Goal: Task Accomplishment & Management: Complete application form

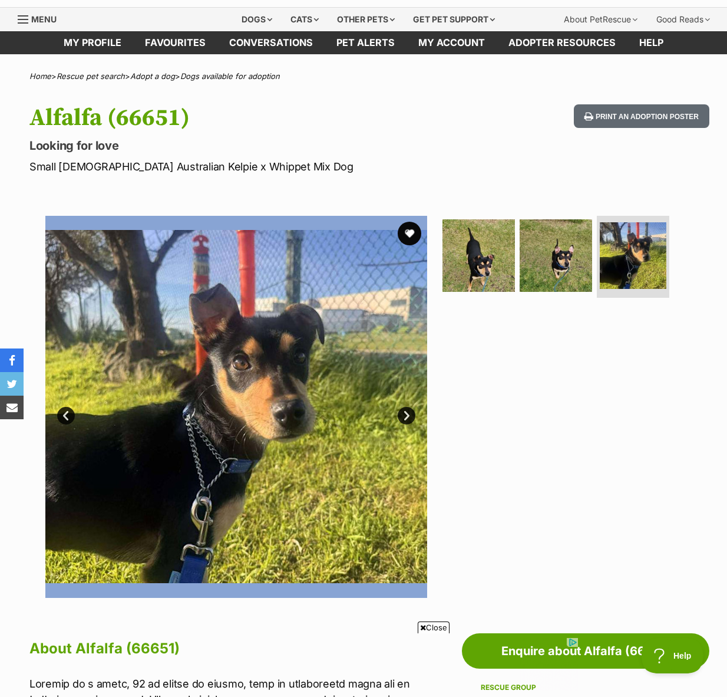
click at [403, 414] on link "Next" at bounding box center [407, 416] width 18 height 18
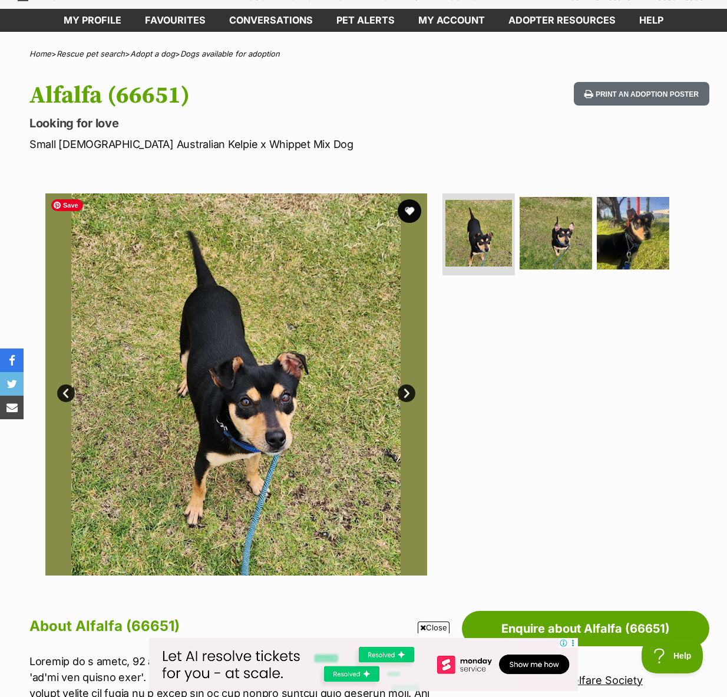
scroll to position [50, 0]
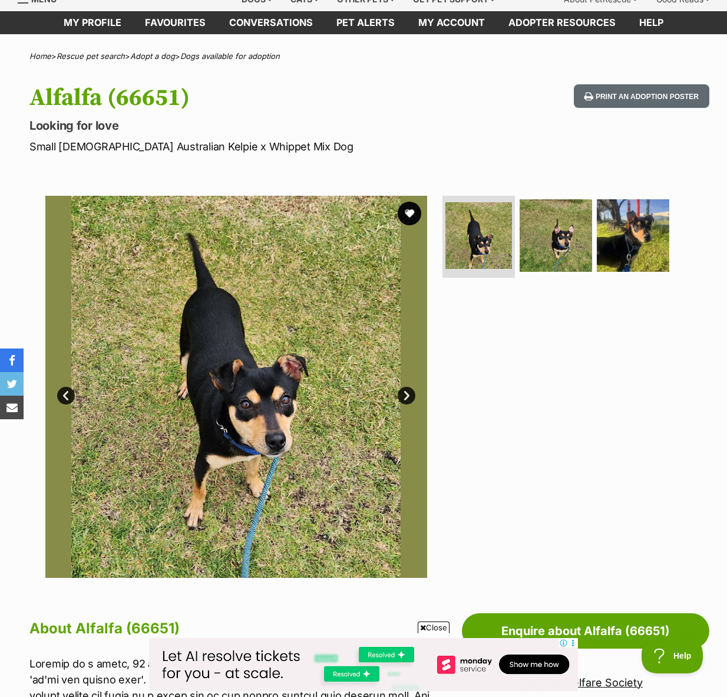
click at [404, 395] on link "Next" at bounding box center [407, 396] width 18 height 18
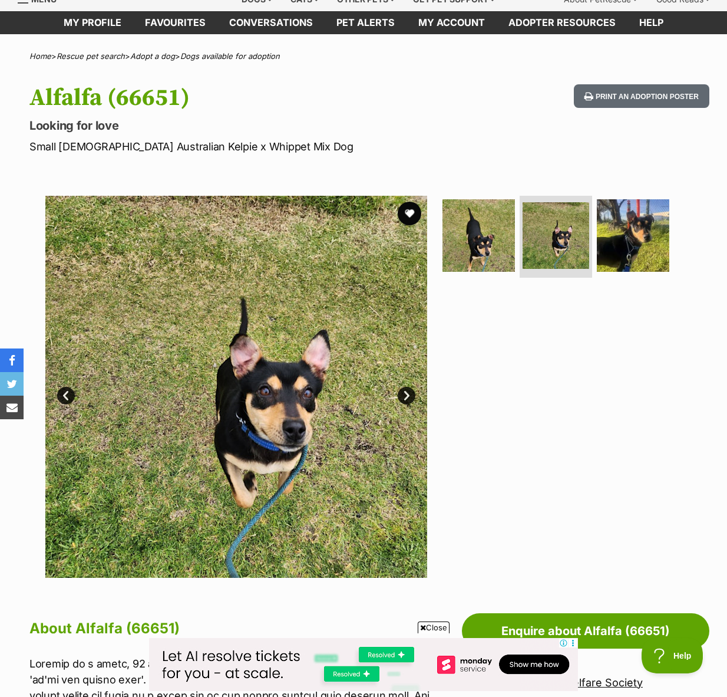
click at [404, 396] on link "Next" at bounding box center [407, 396] width 18 height 18
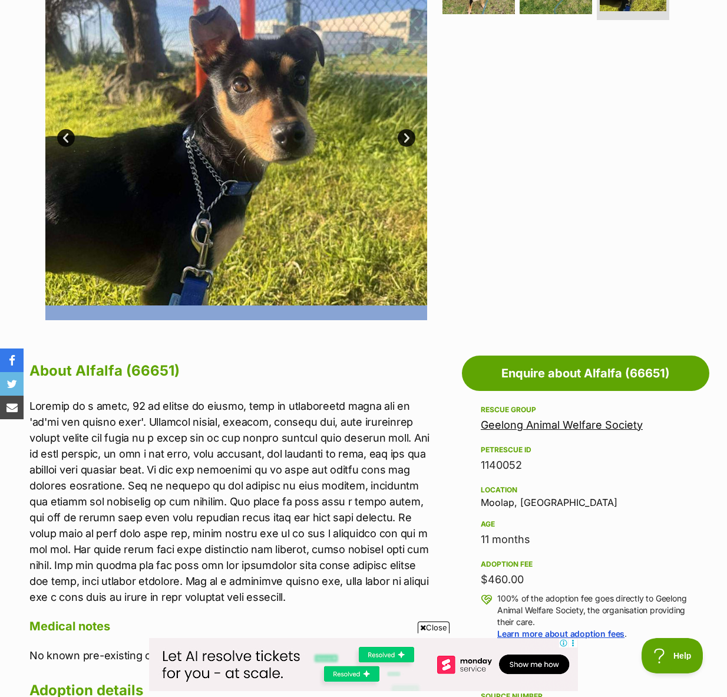
scroll to position [309, 0]
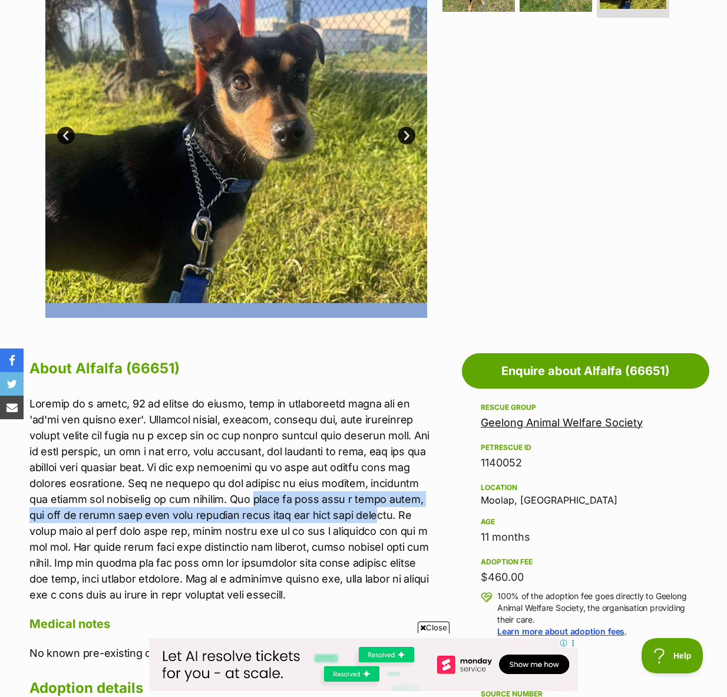
drag, startPoint x: 219, startPoint y: 491, endPoint x: 332, endPoint y: 508, distance: 115.0
click at [332, 508] on p at bounding box center [230, 499] width 403 height 207
click at [332, 509] on p at bounding box center [230, 499] width 403 height 207
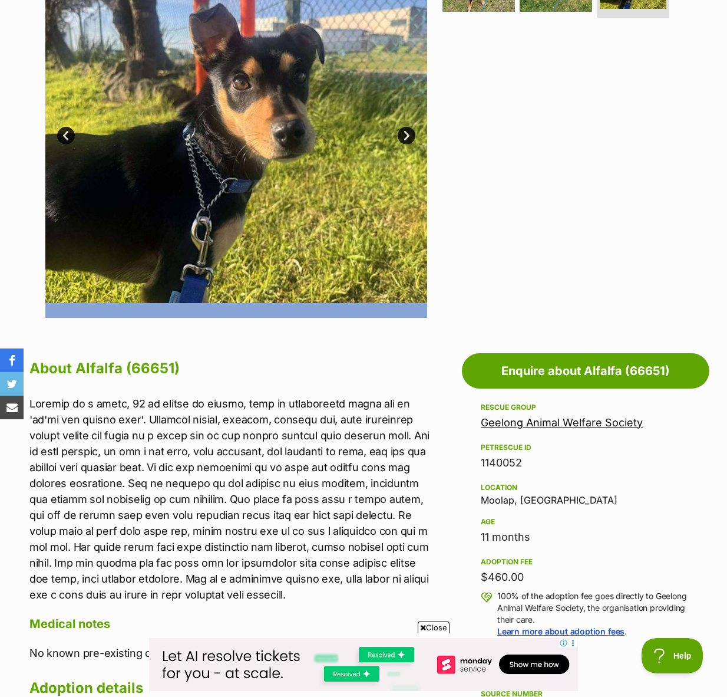
click at [330, 513] on p at bounding box center [230, 499] width 403 height 207
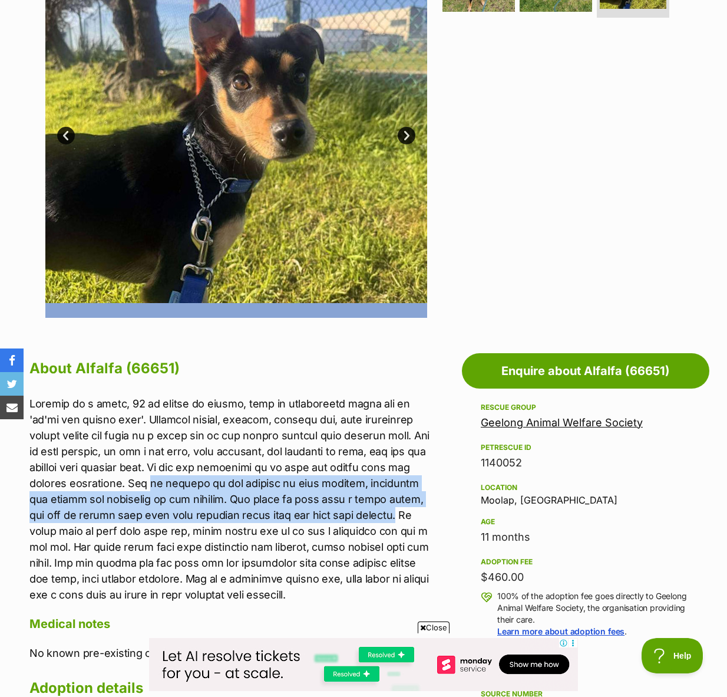
drag, startPoint x: 350, startPoint y: 514, endPoint x: 154, endPoint y: 487, distance: 197.0
click at [154, 487] on p at bounding box center [230, 499] width 403 height 207
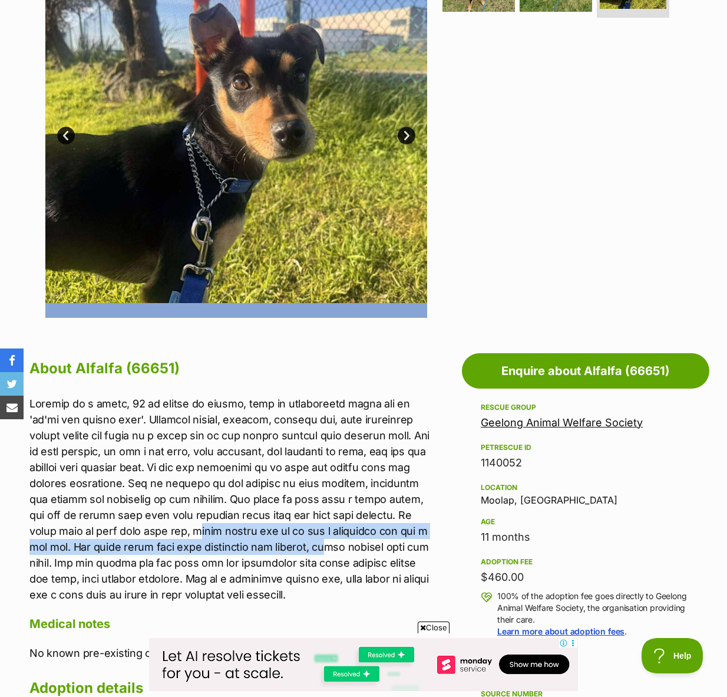
drag, startPoint x: 136, startPoint y: 532, endPoint x: 273, endPoint y: 546, distance: 138.1
click at [273, 546] on p at bounding box center [230, 499] width 403 height 207
click at [274, 546] on p at bounding box center [230, 499] width 403 height 207
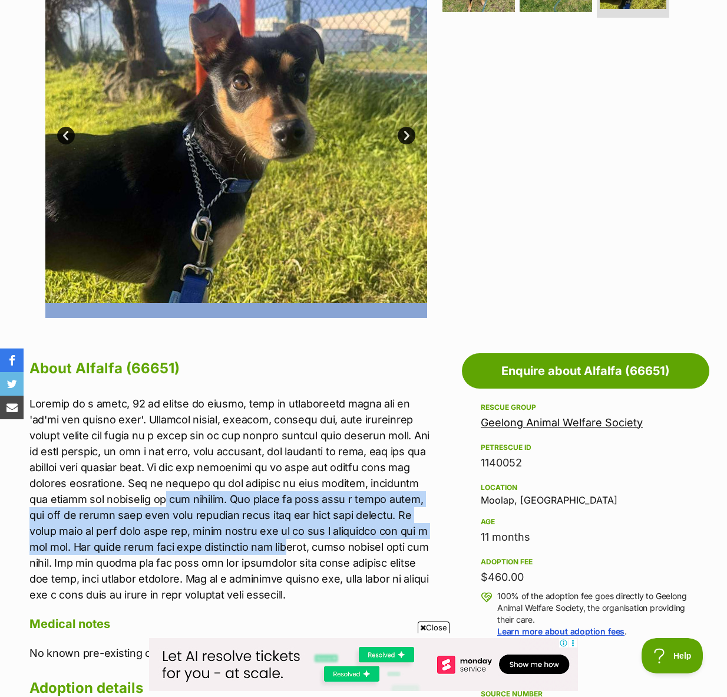
drag, startPoint x: 141, startPoint y: 503, endPoint x: 233, endPoint y: 549, distance: 102.8
click at [233, 549] on p at bounding box center [230, 499] width 403 height 207
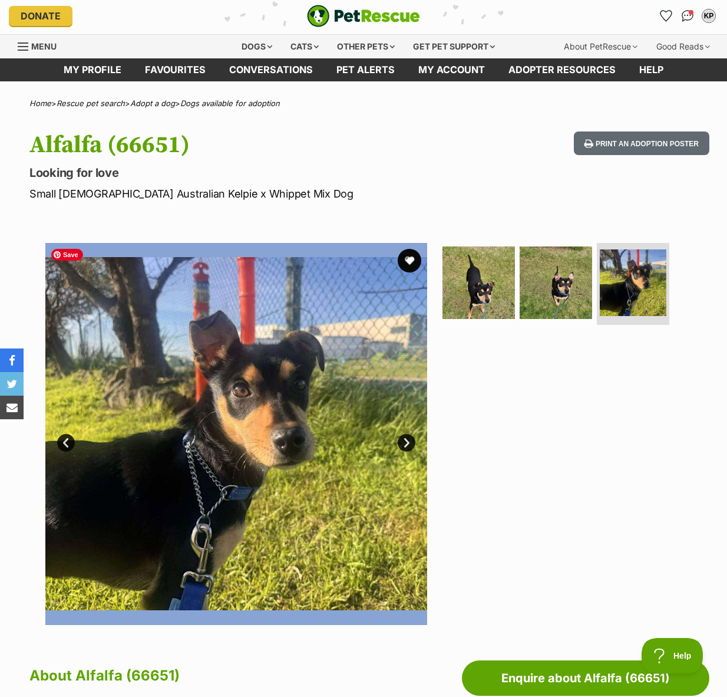
scroll to position [0, 0]
click at [406, 440] on link "Next" at bounding box center [407, 443] width 18 height 18
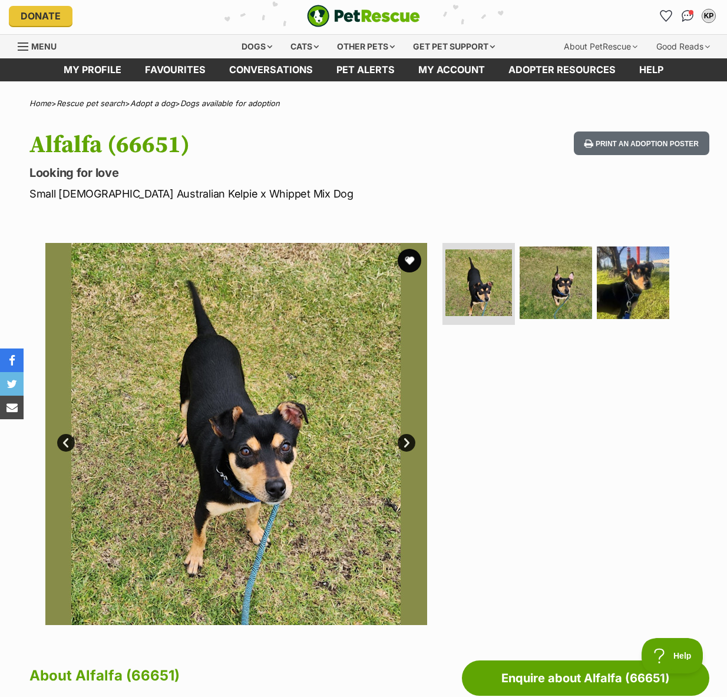
click at [406, 443] on link "Next" at bounding box center [407, 443] width 18 height 18
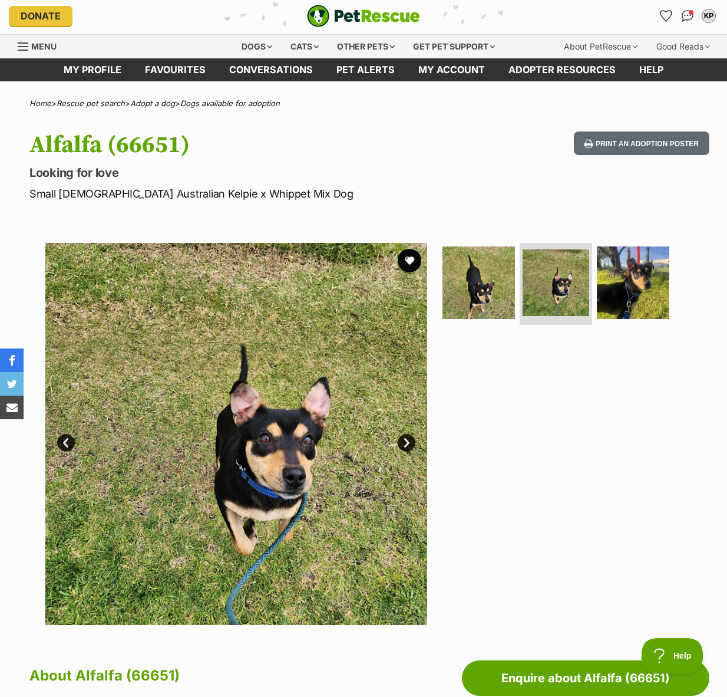
click at [406, 443] on link "Next" at bounding box center [407, 443] width 18 height 18
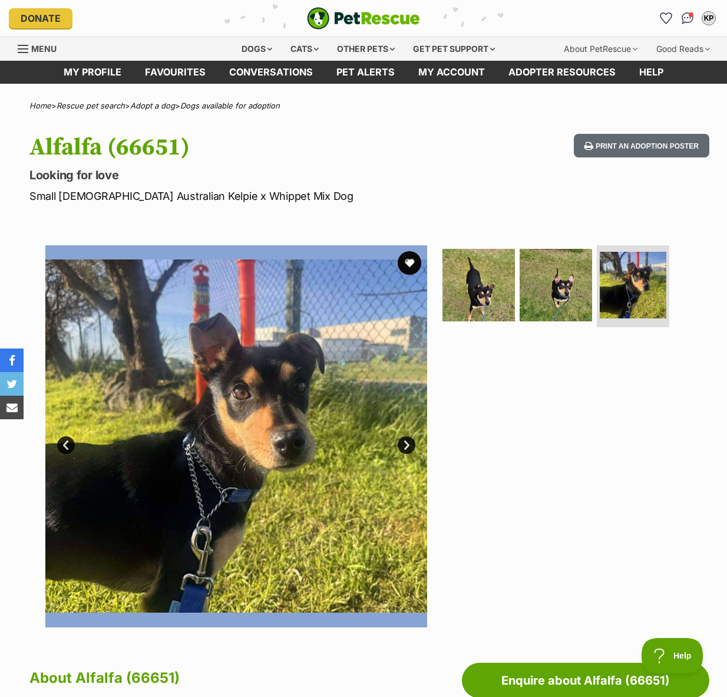
click at [404, 445] on link "Next" at bounding box center [407, 445] width 18 height 18
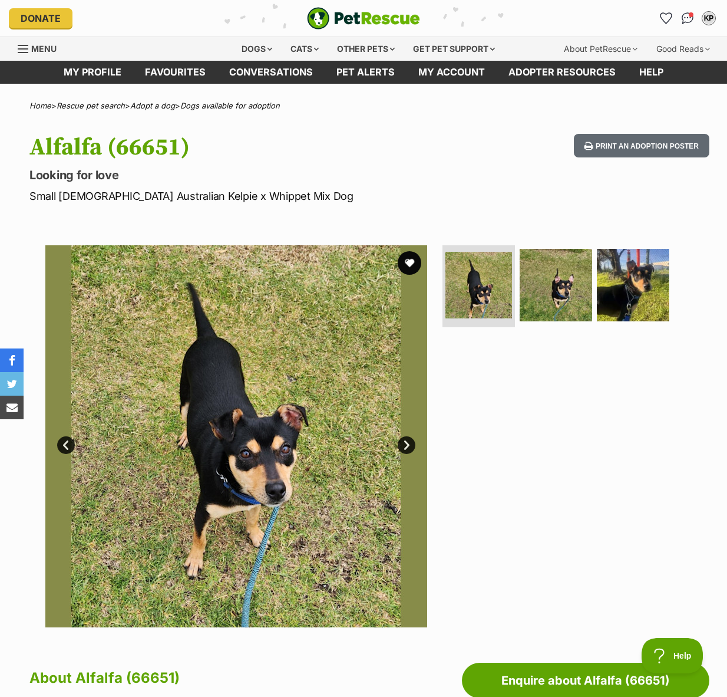
click at [406, 444] on link "Next" at bounding box center [407, 445] width 18 height 18
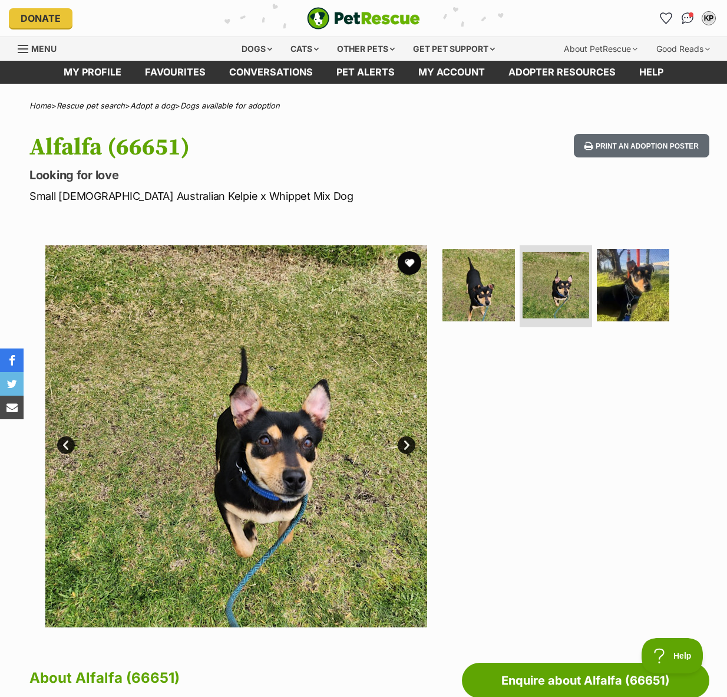
click at [406, 444] on link "Next" at bounding box center [407, 445] width 18 height 18
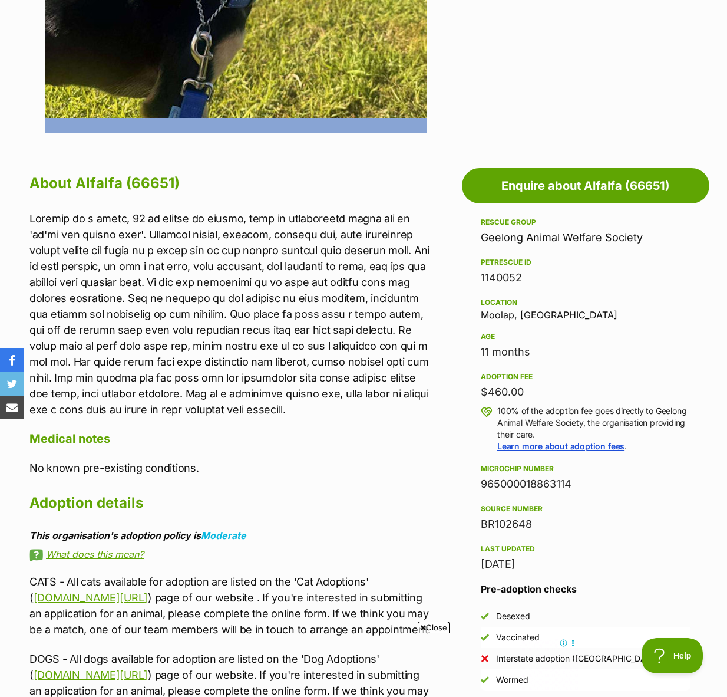
scroll to position [495, 0]
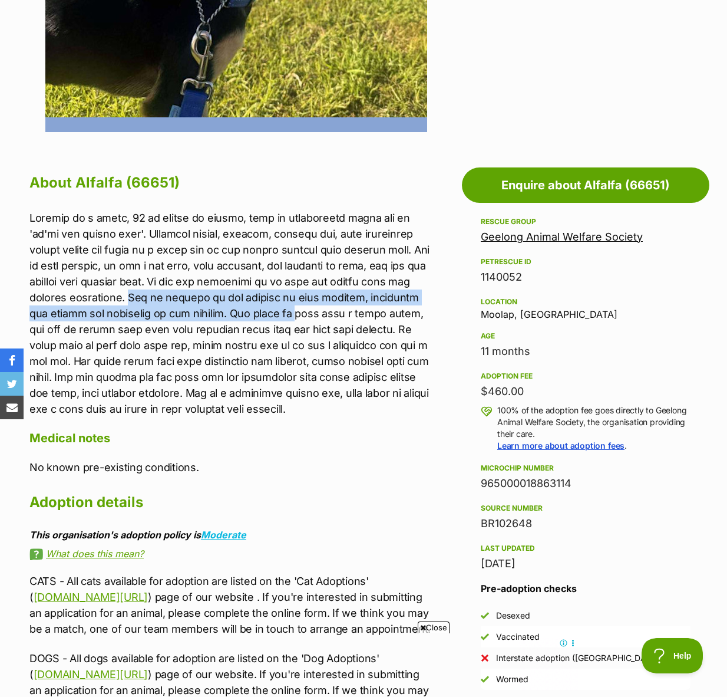
drag, startPoint x: 139, startPoint y: 295, endPoint x: 263, endPoint y: 314, distance: 125.7
click at [263, 314] on p at bounding box center [230, 313] width 403 height 207
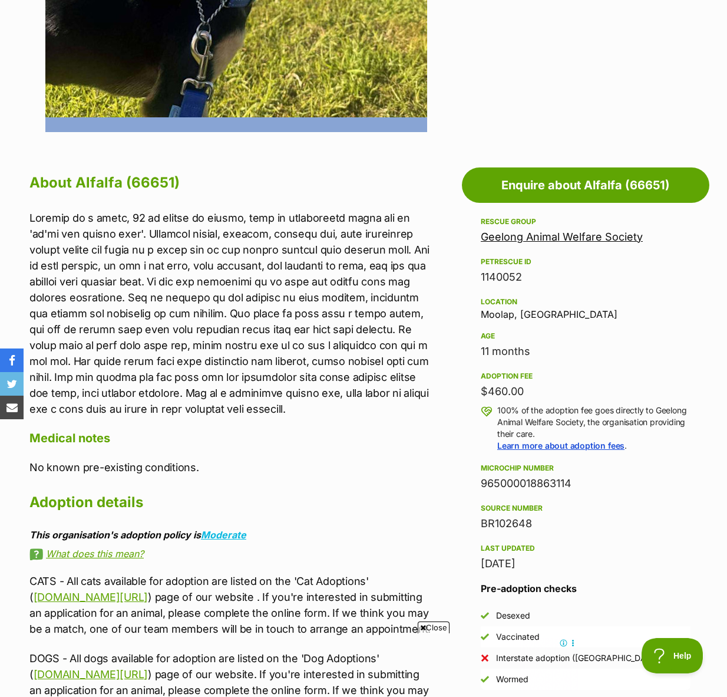
click at [219, 247] on p at bounding box center [230, 313] width 403 height 207
click at [188, 225] on p at bounding box center [230, 313] width 403 height 207
drag, startPoint x: 102, startPoint y: 233, endPoint x: 282, endPoint y: 235, distance: 180.4
click at [282, 235] on p at bounding box center [230, 313] width 403 height 207
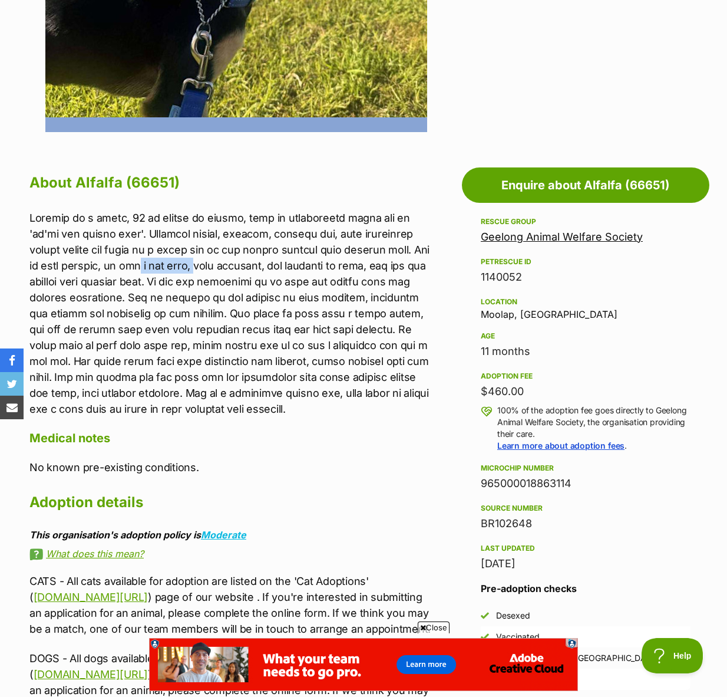
drag, startPoint x: 159, startPoint y: 266, endPoint x: 103, endPoint y: 265, distance: 56.6
click at [103, 265] on p at bounding box center [230, 313] width 403 height 207
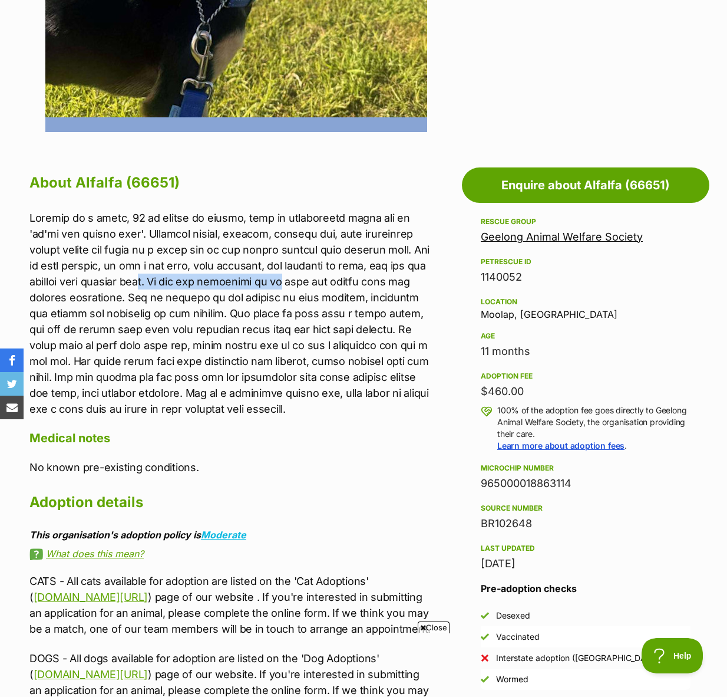
drag, startPoint x: 200, startPoint y: 281, endPoint x: 302, endPoint y: 288, distance: 101.7
click at [302, 288] on p at bounding box center [230, 313] width 403 height 207
click at [138, 303] on p at bounding box center [230, 313] width 403 height 207
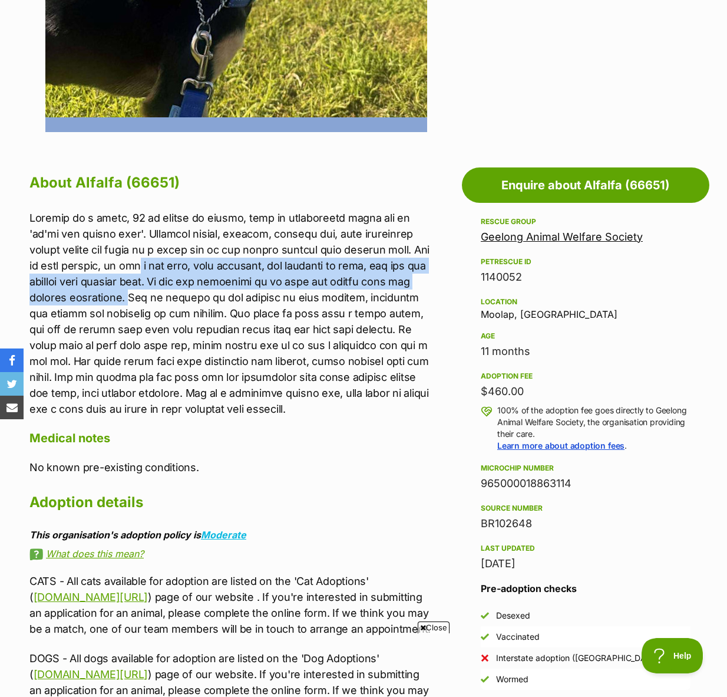
drag, startPoint x: 140, startPoint y: 298, endPoint x: 103, endPoint y: 263, distance: 51.7
click at [103, 263] on p at bounding box center [230, 313] width 403 height 207
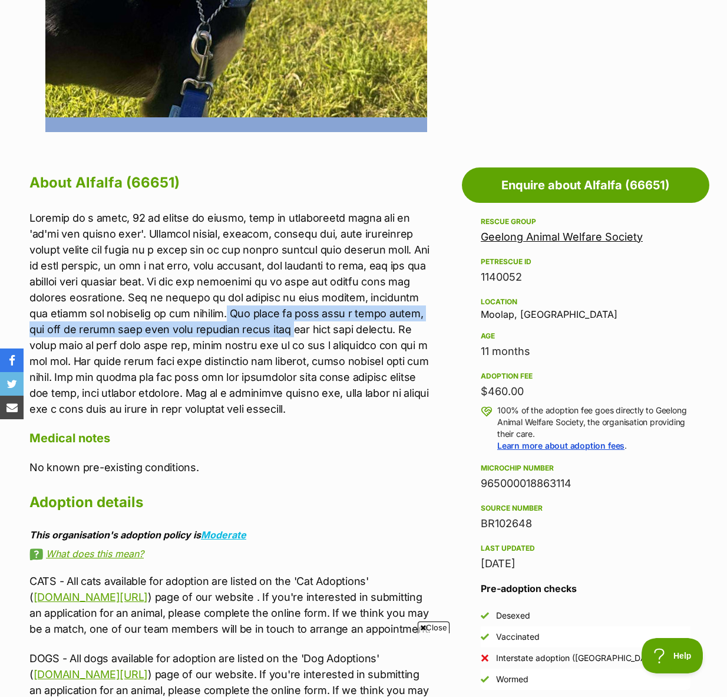
drag, startPoint x: 200, startPoint y: 312, endPoint x: 241, endPoint y: 327, distance: 43.5
click at [241, 327] on p at bounding box center [230, 313] width 403 height 207
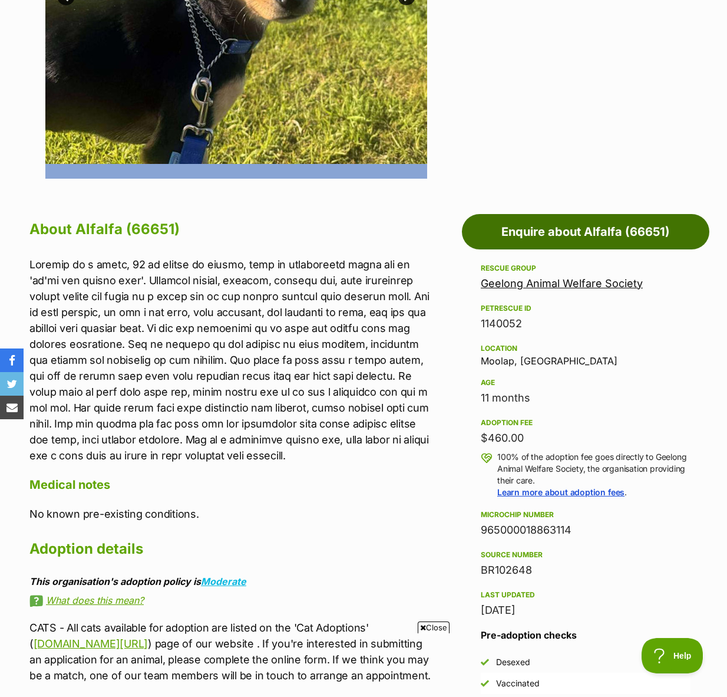
scroll to position [391, 0]
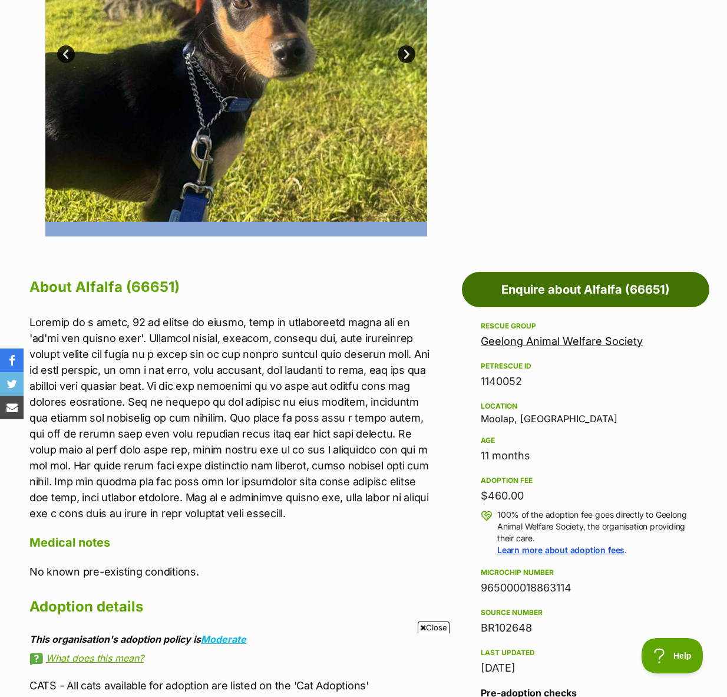
click at [545, 280] on link "Enquire about Alfalfa (66651)" at bounding box center [586, 289] width 248 height 35
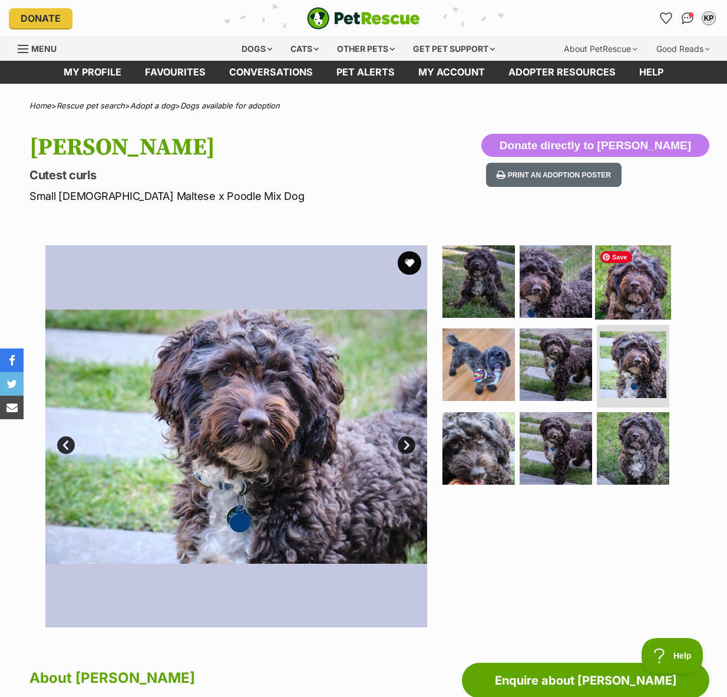
click at [621, 281] on img at bounding box center [633, 281] width 76 height 76
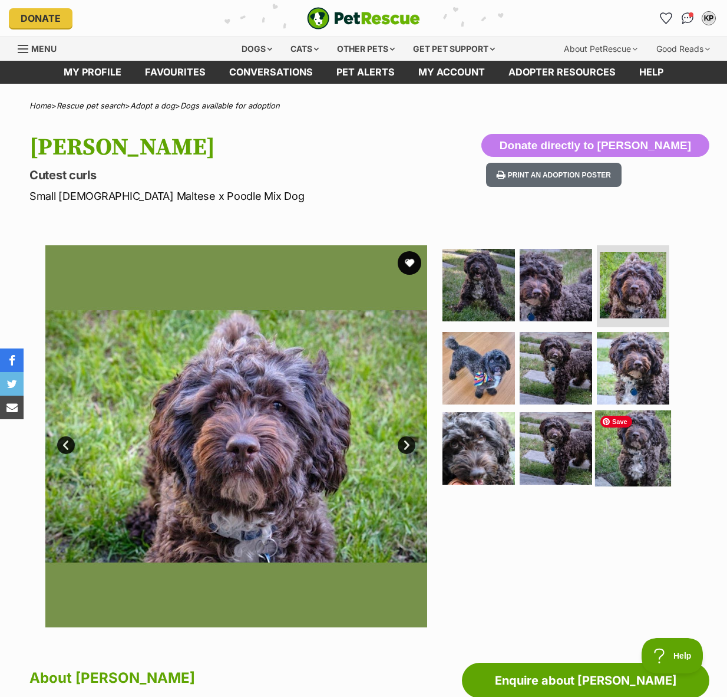
click at [624, 450] on img at bounding box center [633, 448] width 76 height 76
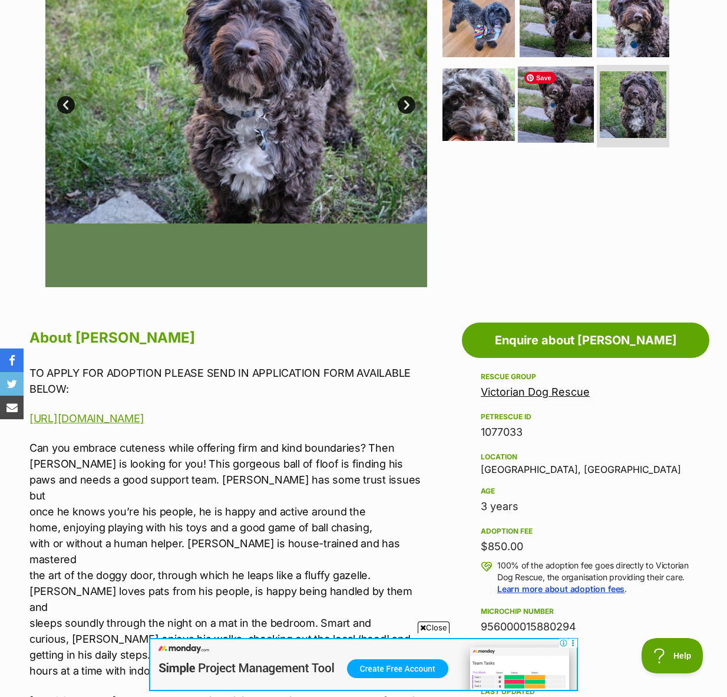
scroll to position [534, 0]
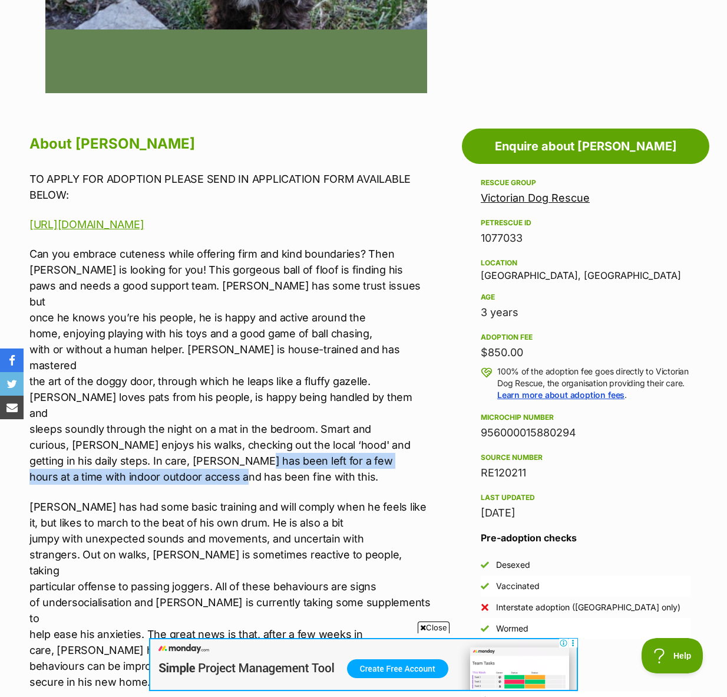
drag, startPoint x: 250, startPoint y: 413, endPoint x: 195, endPoint y: 445, distance: 63.4
click at [248, 424] on p "Can you embrace cuteness while offering firm and kind boundaries? Then Bertie i…" at bounding box center [230, 365] width 403 height 239
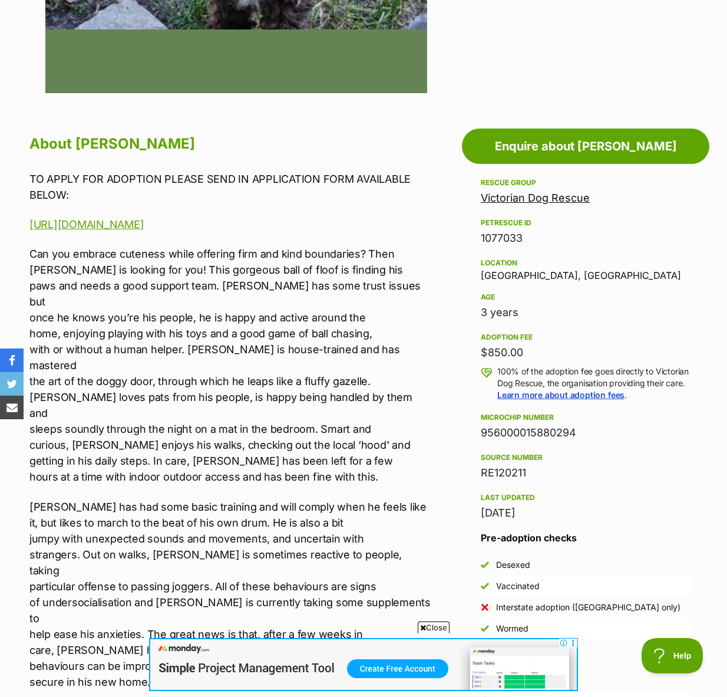
click at [163, 499] on p "Bertie has had some basic training and will comply when he feels like it, but l…" at bounding box center [230, 594] width 403 height 191
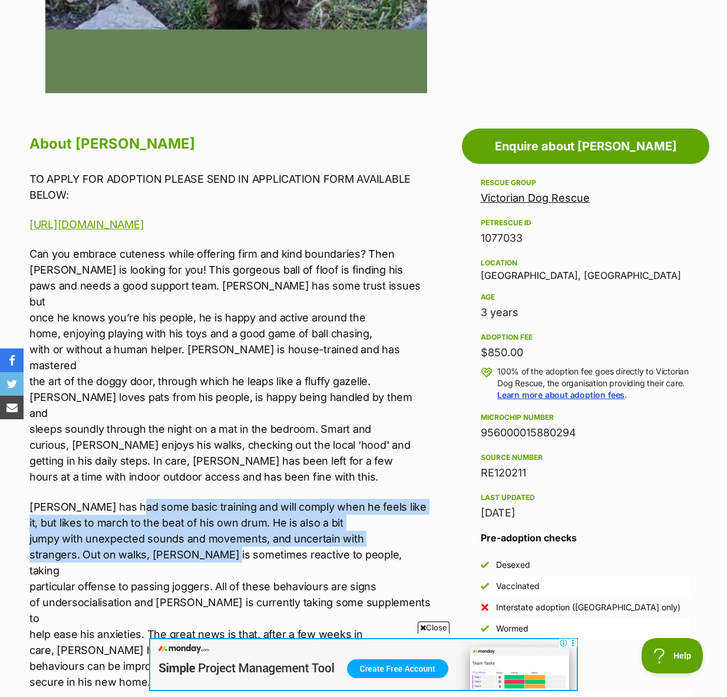
drag, startPoint x: 127, startPoint y: 453, endPoint x: 217, endPoint y: 499, distance: 101.2
click at [217, 499] on p "Bertie has had some basic training and will comply when he feels like it, but l…" at bounding box center [230, 594] width 403 height 191
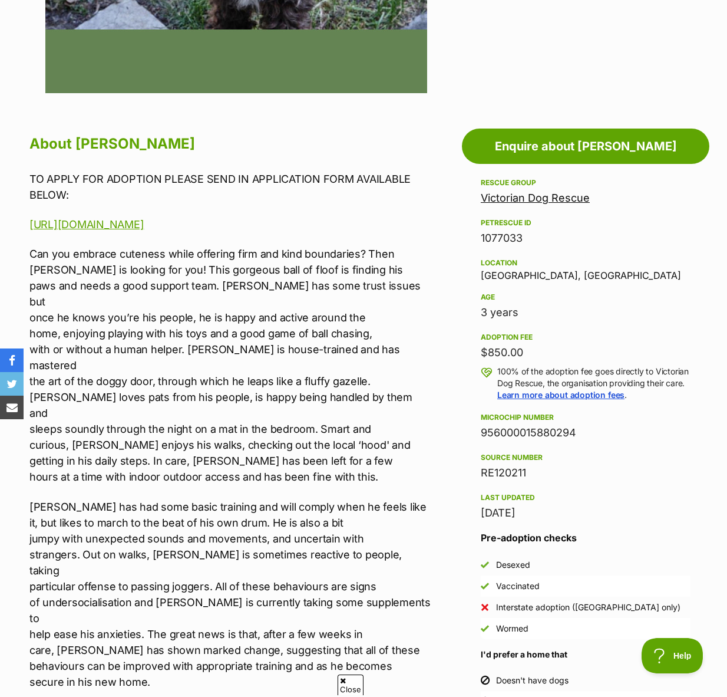
click at [269, 506] on p "Bertie has had some basic training and will comply when he feels like it, but l…" at bounding box center [230, 594] width 403 height 191
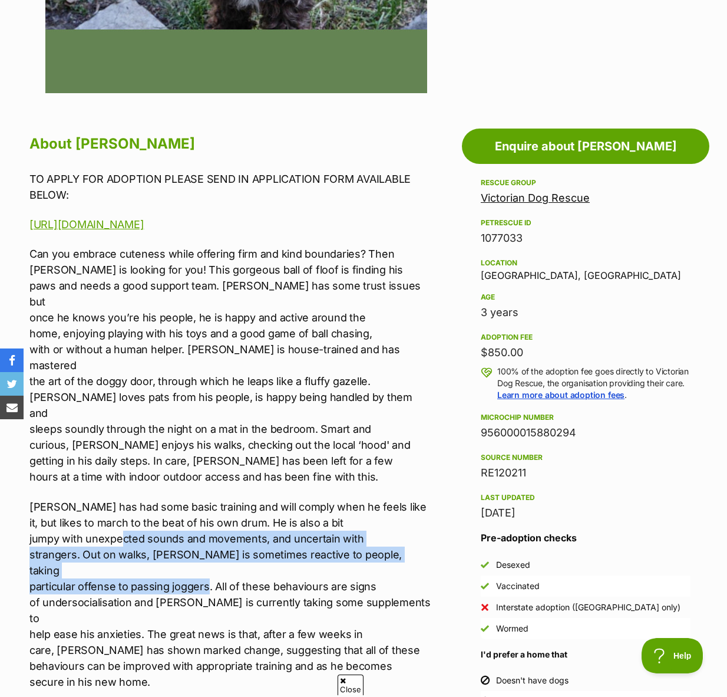
scroll to position [0, 0]
drag, startPoint x: 120, startPoint y: 487, endPoint x: 206, endPoint y: 526, distance: 93.7
click at [206, 526] on p "Bertie has had some basic training and will comply when he feels like it, but l…" at bounding box center [230, 594] width 403 height 191
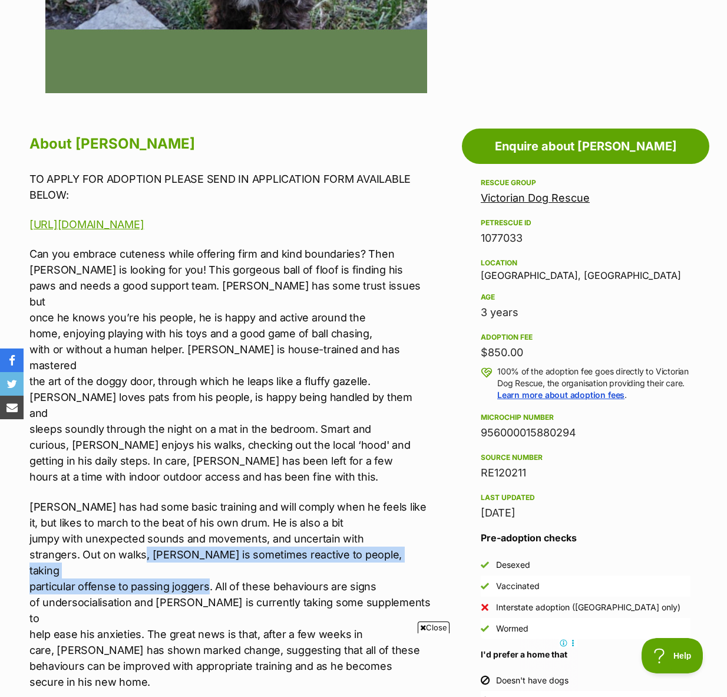
drag, startPoint x: 208, startPoint y: 524, endPoint x: 167, endPoint y: 466, distance: 71.0
click at [147, 499] on p "Bertie has had some basic training and will comply when he feels like it, but l…" at bounding box center [230, 594] width 403 height 191
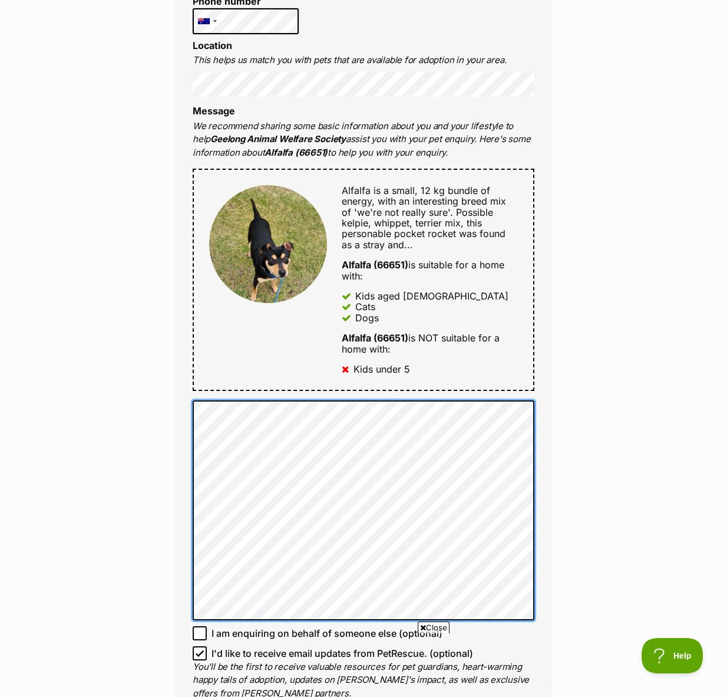
click at [188, 399] on div "Full name Kylie Pax Email We require this to be able to send you communications…" at bounding box center [363, 294] width 377 height 877
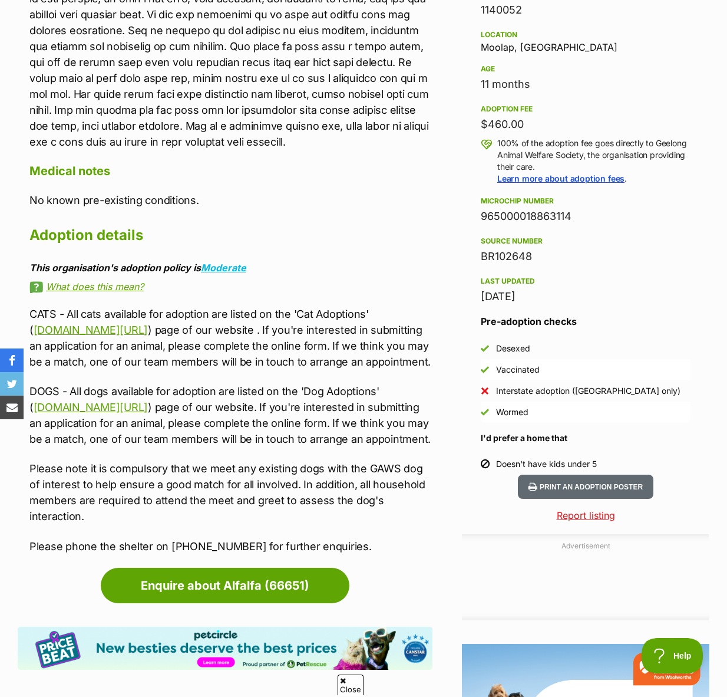
click at [276, 380] on div "CATS - All cats available for adoption are listed on the 'Cat Adoptions' ( www.…" at bounding box center [230, 430] width 403 height 248
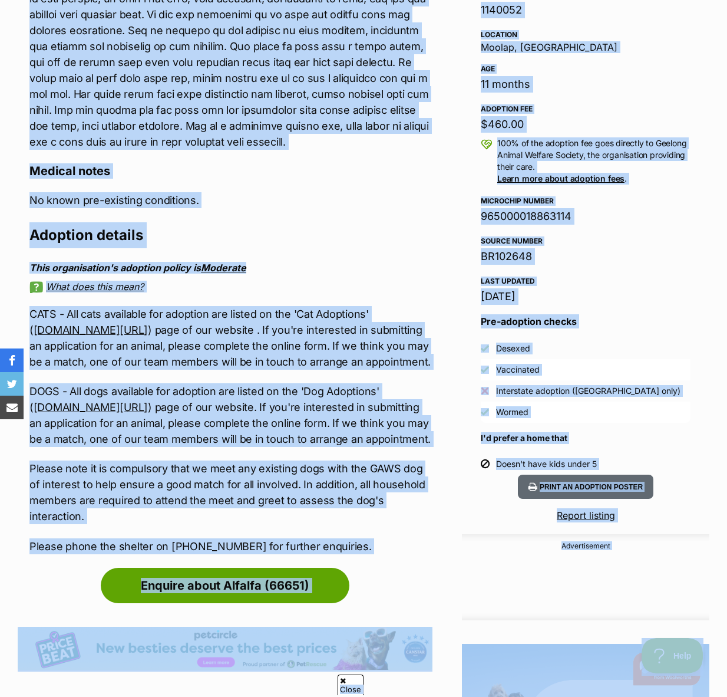
copy body "Skip to main content Log in to favourite this pet Log in Or sign up Search PetR…"
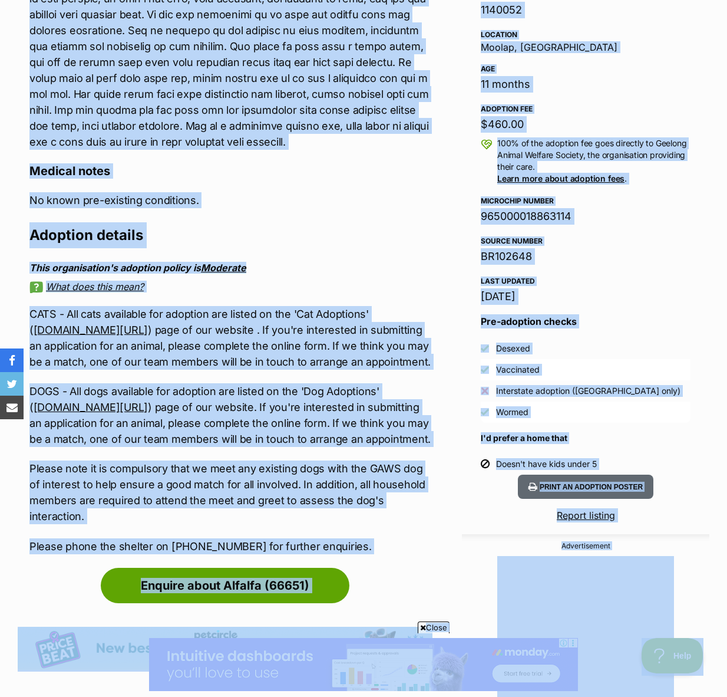
click at [640, 235] on div "Source number BR102648" at bounding box center [586, 249] width 210 height 31
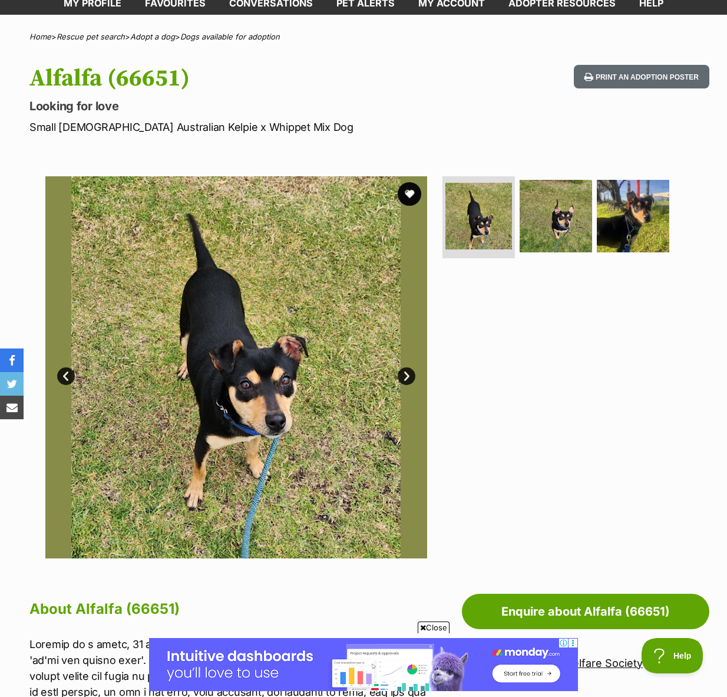
scroll to position [212, 0]
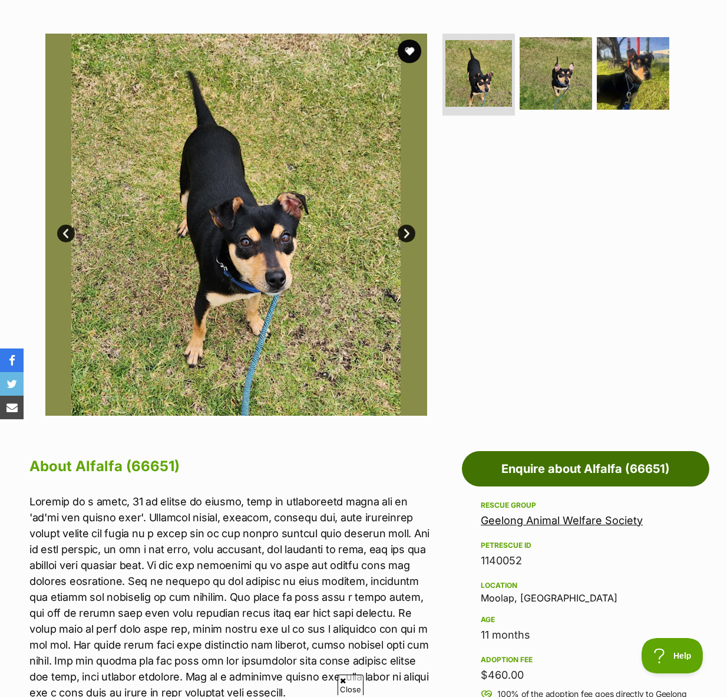
click at [568, 470] on link "Enquire about Alfalfa (66651)" at bounding box center [586, 468] width 248 height 35
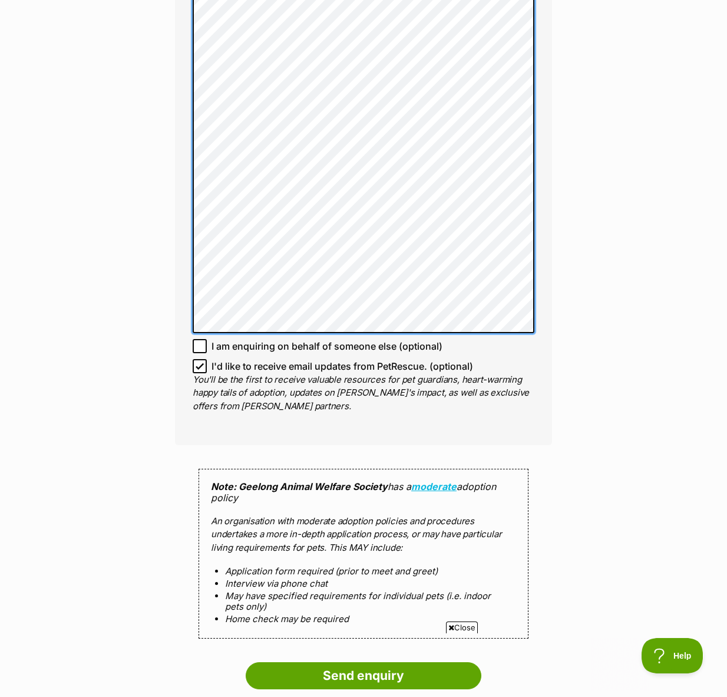
scroll to position [961, 0]
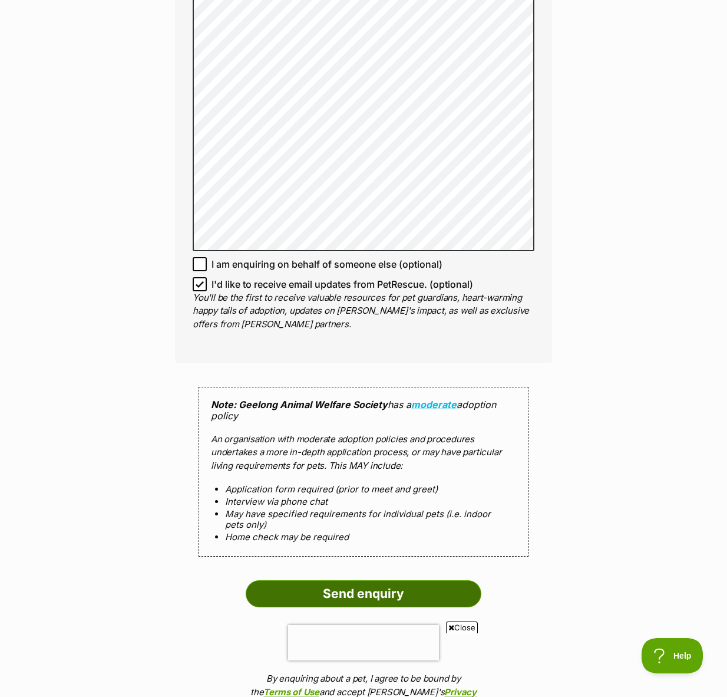
click at [383, 597] on input "Send enquiry" at bounding box center [364, 593] width 236 height 27
click at [378, 597] on input "Send enquiry" at bounding box center [364, 593] width 236 height 27
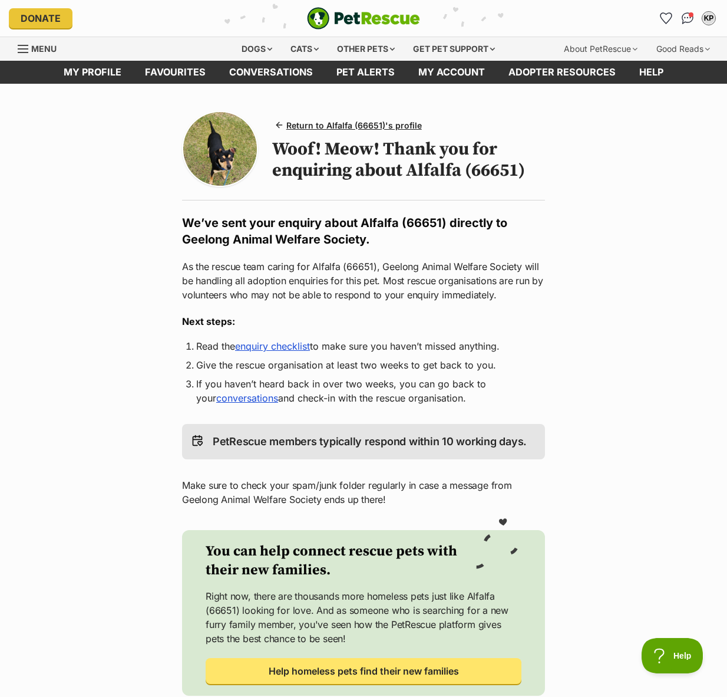
drag, startPoint x: 325, startPoint y: 258, endPoint x: 319, endPoint y: 240, distance: 19.2
click at [325, 258] on div "Return to Alfalfa (66651)'s profile Woof! Meow! Thank you for enquiring about A…" at bounding box center [363, 401] width 377 height 588
click at [312, 229] on h2 "We’ve sent your enquiry about Alfalfa (66651) directly to Geelong Animal Welfar…" at bounding box center [363, 231] width 363 height 33
click at [237, 159] on img at bounding box center [220, 149] width 74 height 74
click at [325, 147] on h1 "Woof! Meow! Thank you for enquiring about Alfalfa (66651)" at bounding box center [408, 160] width 273 height 42
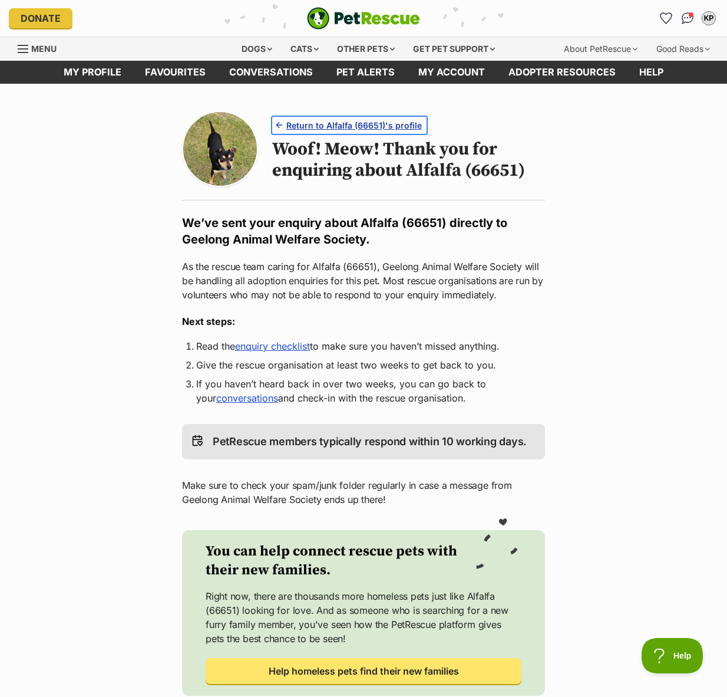
click at [331, 131] on link "Return to Alfalfa (66651)'s profile" at bounding box center [349, 125] width 154 height 17
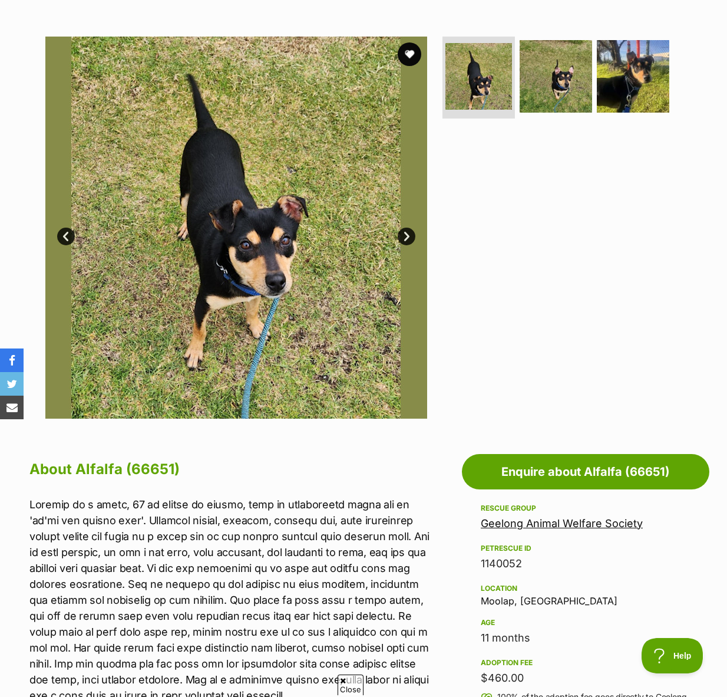
scroll to position [306, 0]
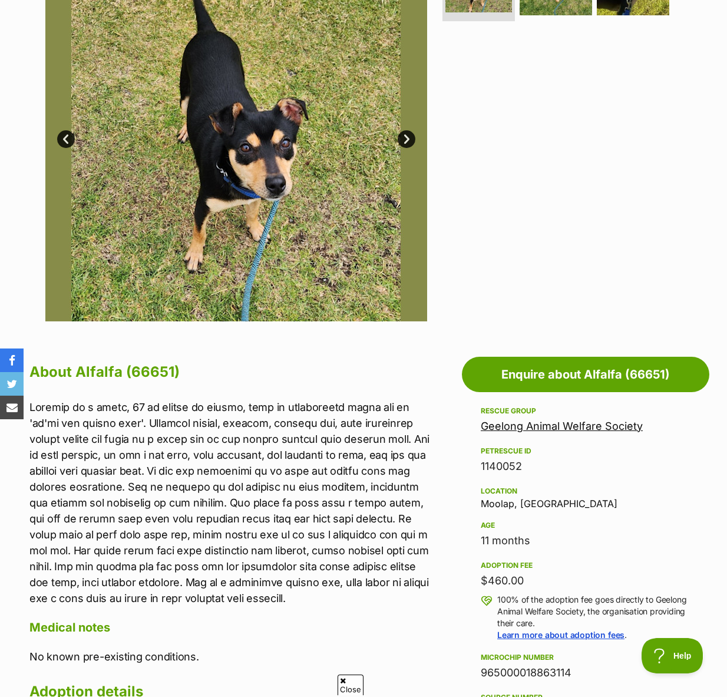
click at [403, 142] on link "Next" at bounding box center [407, 139] width 18 height 18
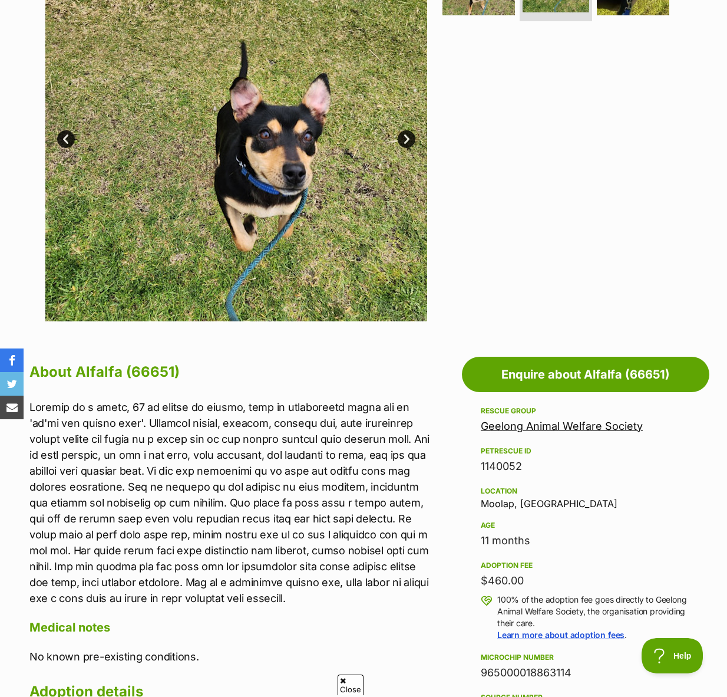
scroll to position [0, 0]
click at [403, 142] on link "Next" at bounding box center [407, 139] width 18 height 18
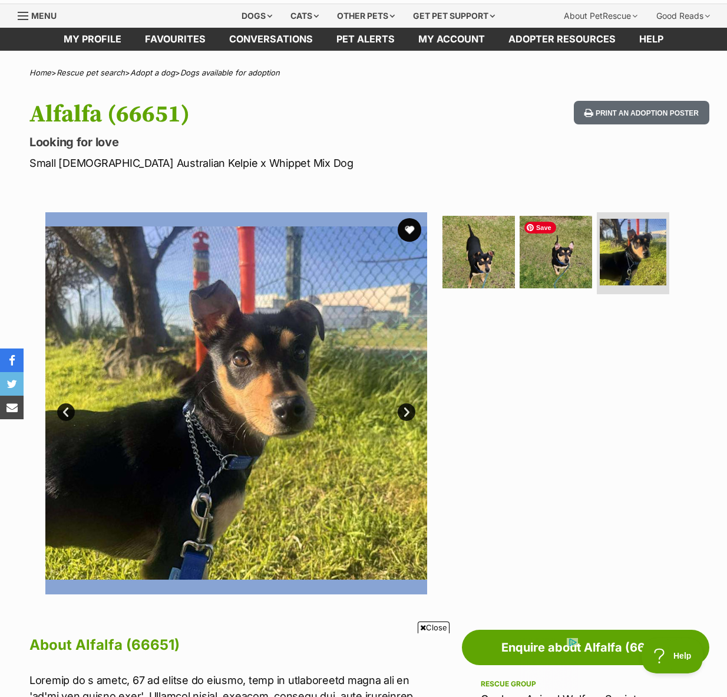
scroll to position [31, 0]
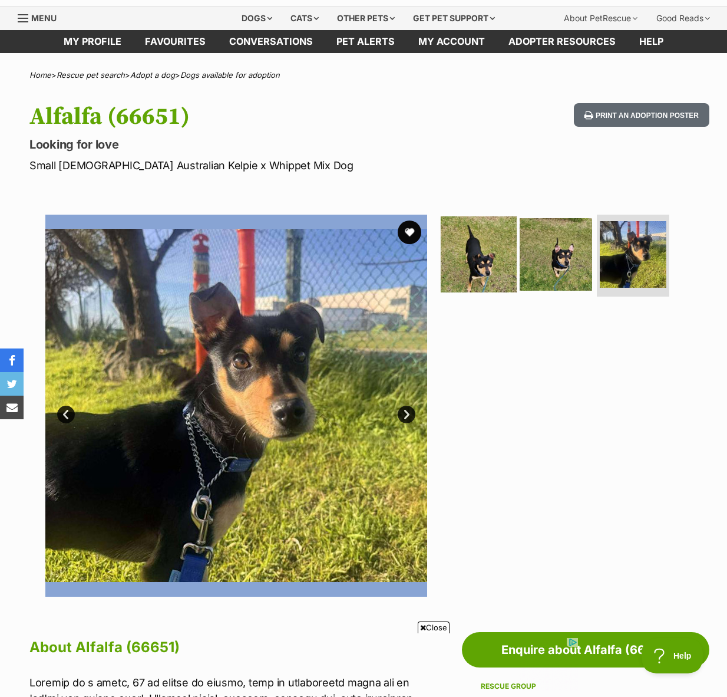
click at [483, 261] on img at bounding box center [479, 254] width 76 height 76
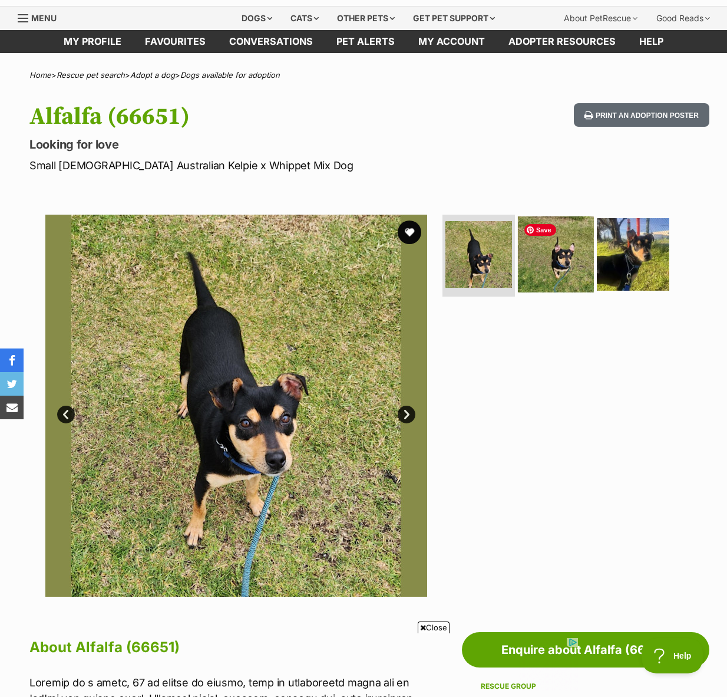
click at [569, 268] on img at bounding box center [556, 254] width 76 height 76
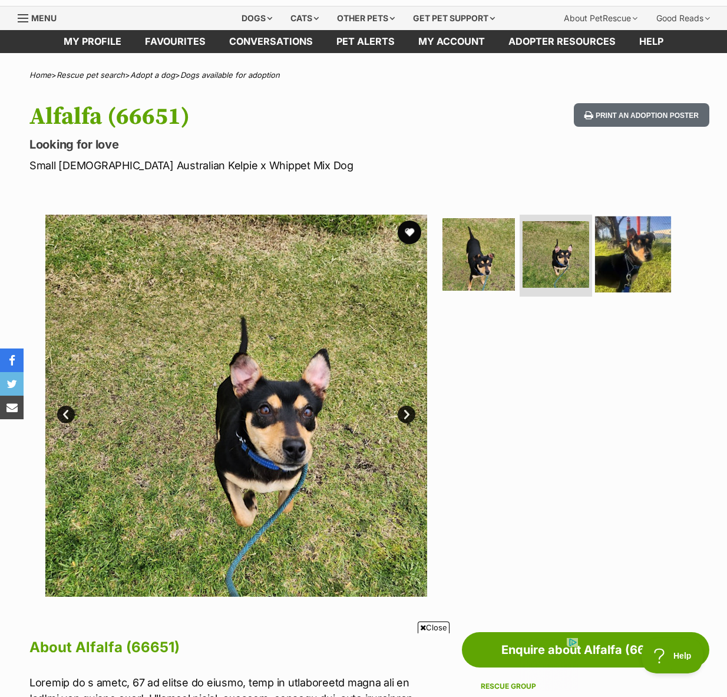
click at [627, 269] on img at bounding box center [633, 254] width 76 height 76
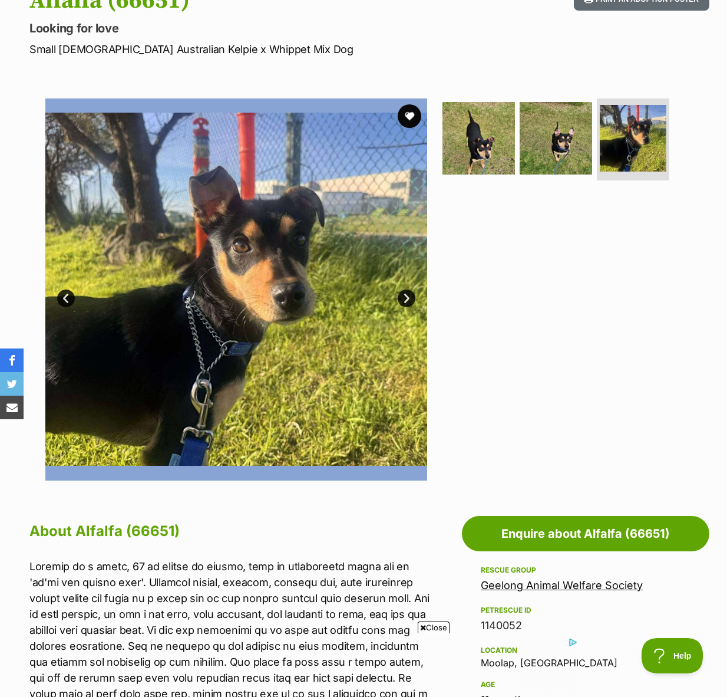
scroll to position [150, 0]
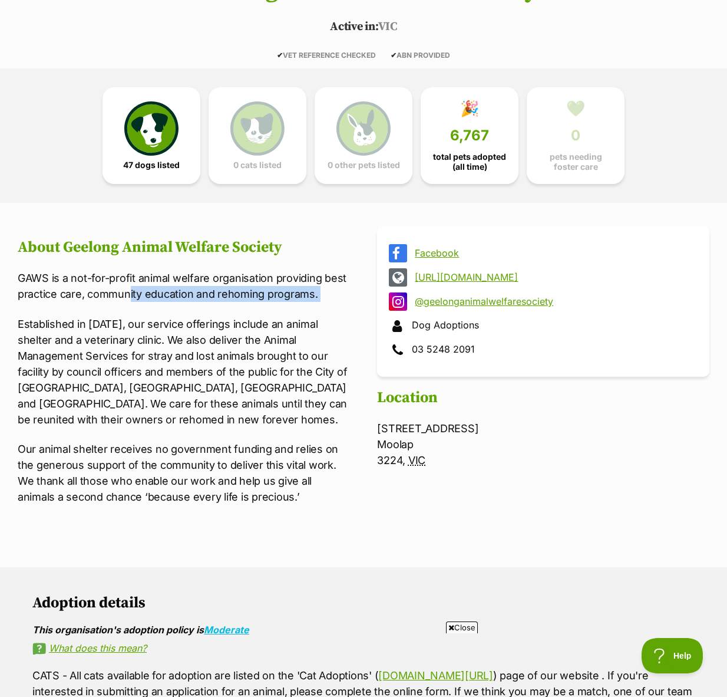
drag, startPoint x: 127, startPoint y: 288, endPoint x: 174, endPoint y: 314, distance: 54.1
click at [174, 314] on div "GAWS is a not-for-profit animal welfare organisation providing best practice ca…" at bounding box center [184, 387] width 332 height 235
click at [174, 304] on div "GAWS is a not-for-profit animal welfare organisation providing best practice ca…" at bounding box center [184, 387] width 332 height 235
drag, startPoint x: 103, startPoint y: 446, endPoint x: 157, endPoint y: 452, distance: 54.5
click at [157, 452] on p "Our animal shelter receives no government funding and relies on the generous su…" at bounding box center [184, 473] width 332 height 64
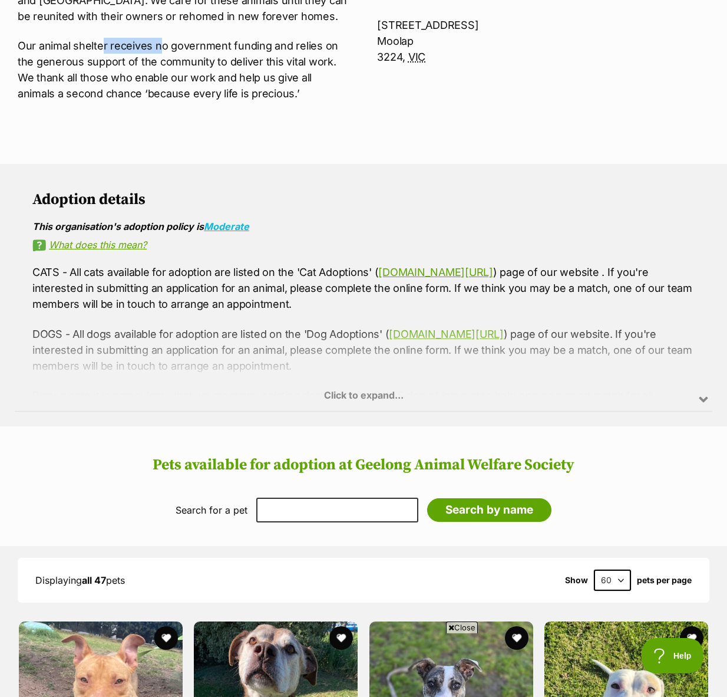
scroll to position [654, 0]
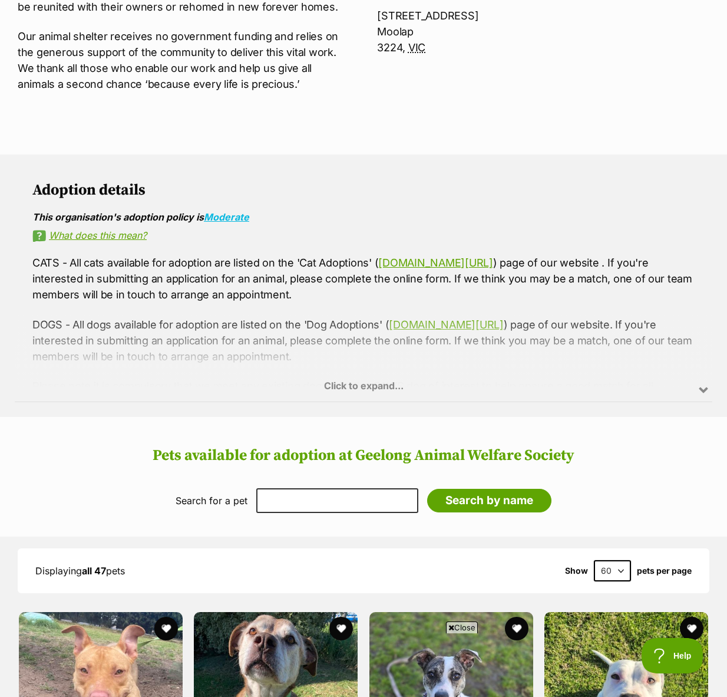
click at [328, 347] on div "Click to expand..." at bounding box center [364, 355] width 698 height 92
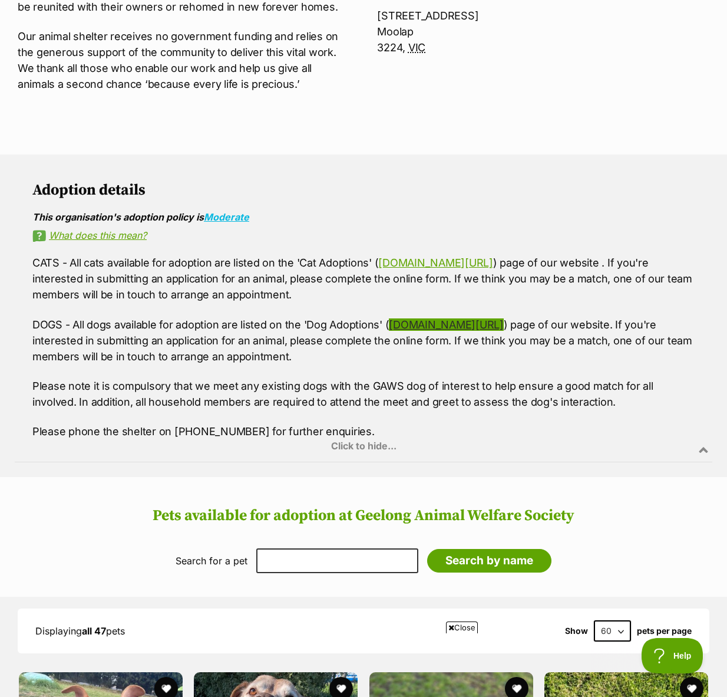
click at [431, 324] on link "[DOMAIN_NAME][URL]" at bounding box center [446, 324] width 114 height 12
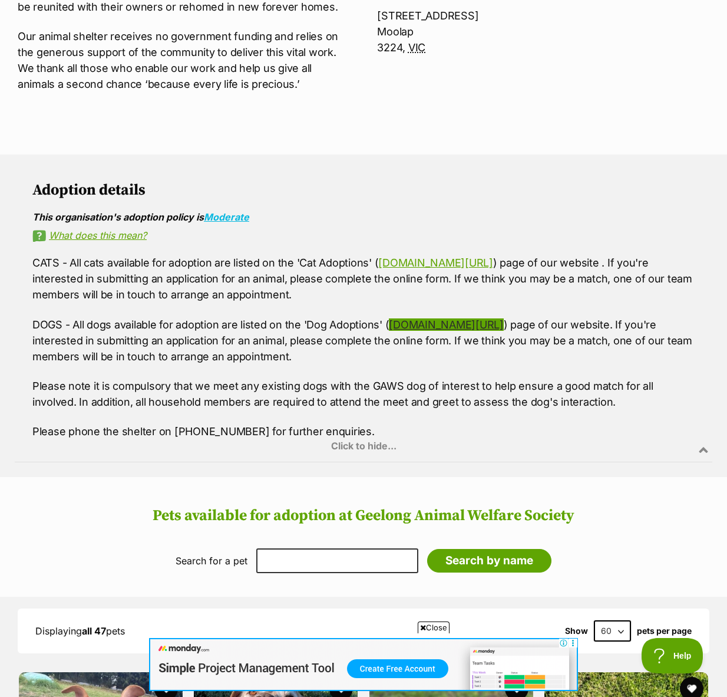
scroll to position [0, 0]
